Goal: Find specific page/section: Find specific page/section

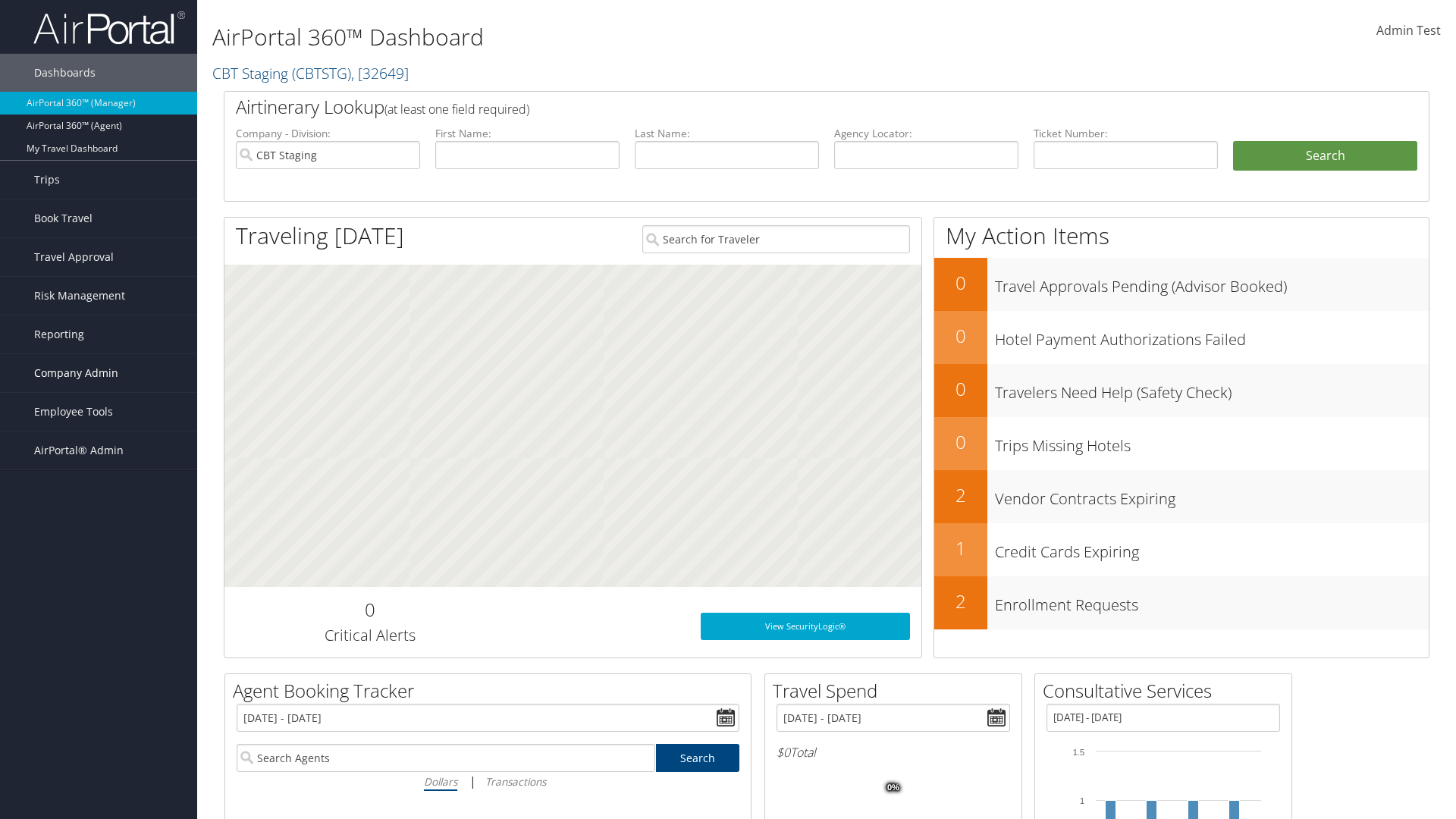
click at [98, 373] on span "Company Admin" at bounding box center [76, 373] width 84 height 38
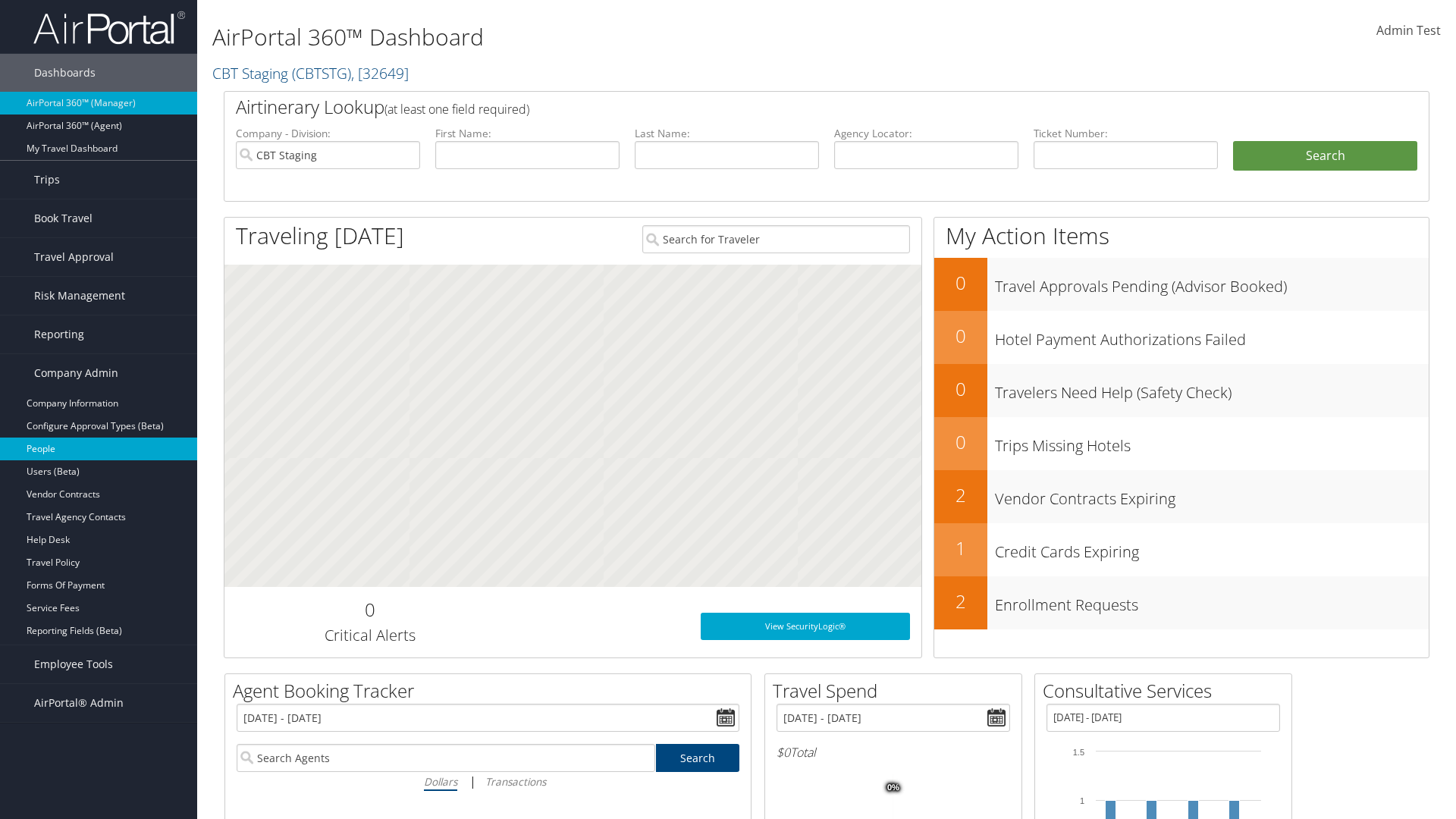
click at [98, 449] on link "People" at bounding box center [98, 449] width 197 height 22
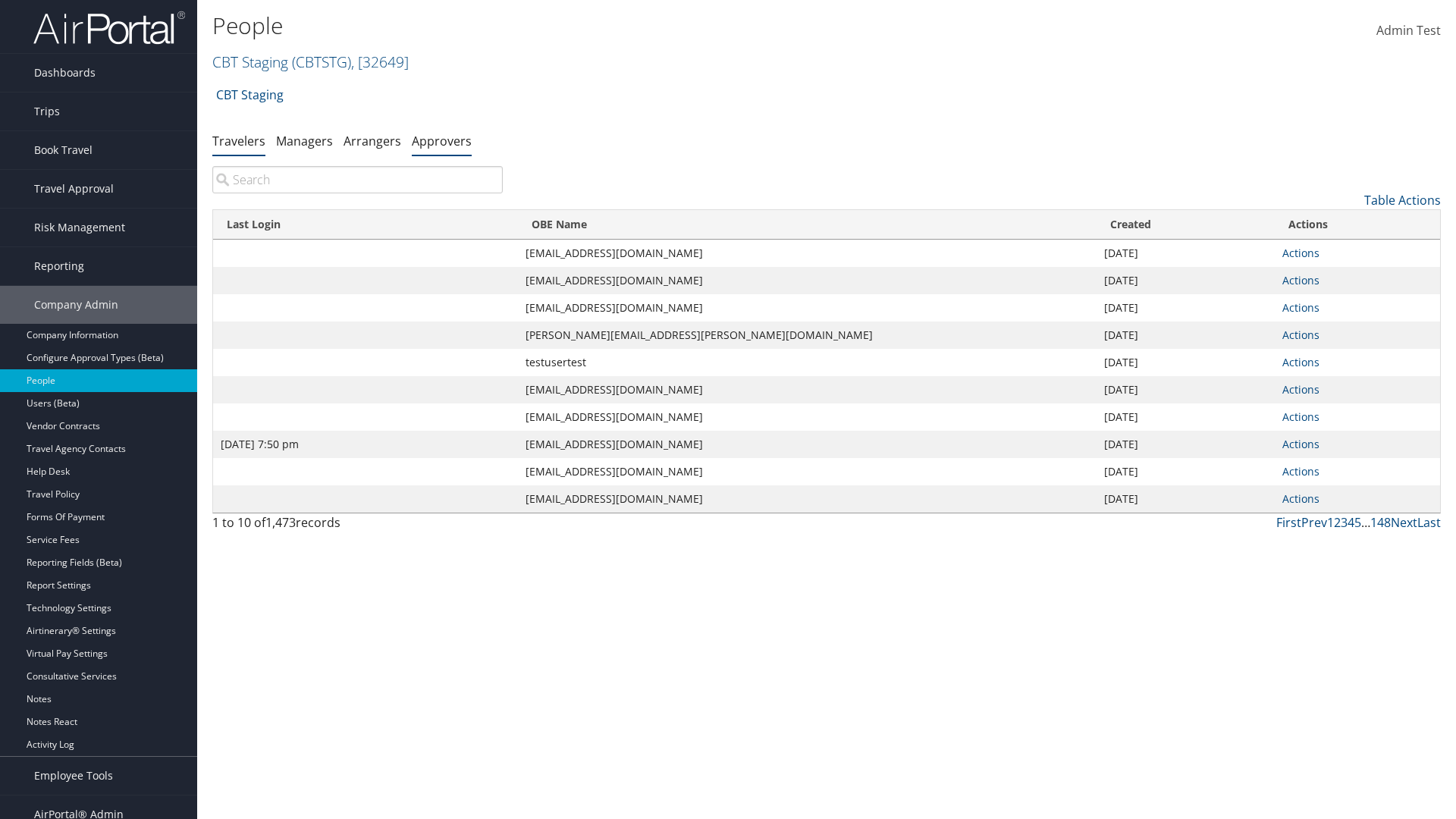
click at [442, 140] on link "Approvers" at bounding box center [442, 141] width 60 height 17
